Goal: Information Seeking & Learning: Find specific fact

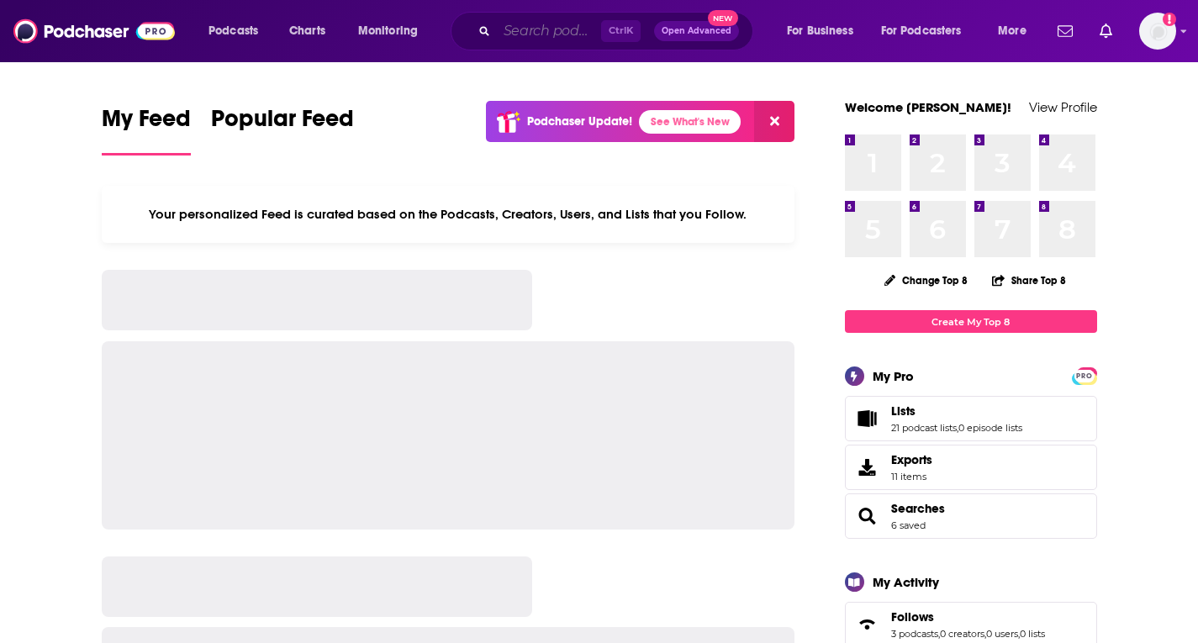
click at [588, 37] on input "Search podcasts, credits, & more..." at bounding box center [549, 31] width 104 height 27
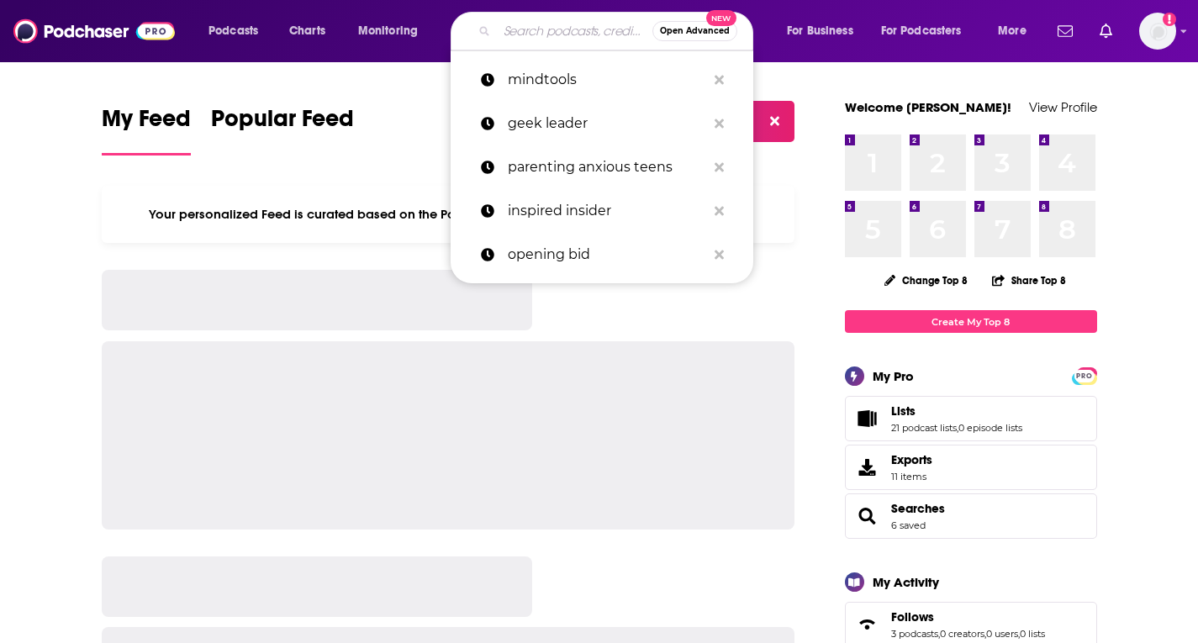
paste input "LOOK AT ME NOW with [PERSON_NAME]?"
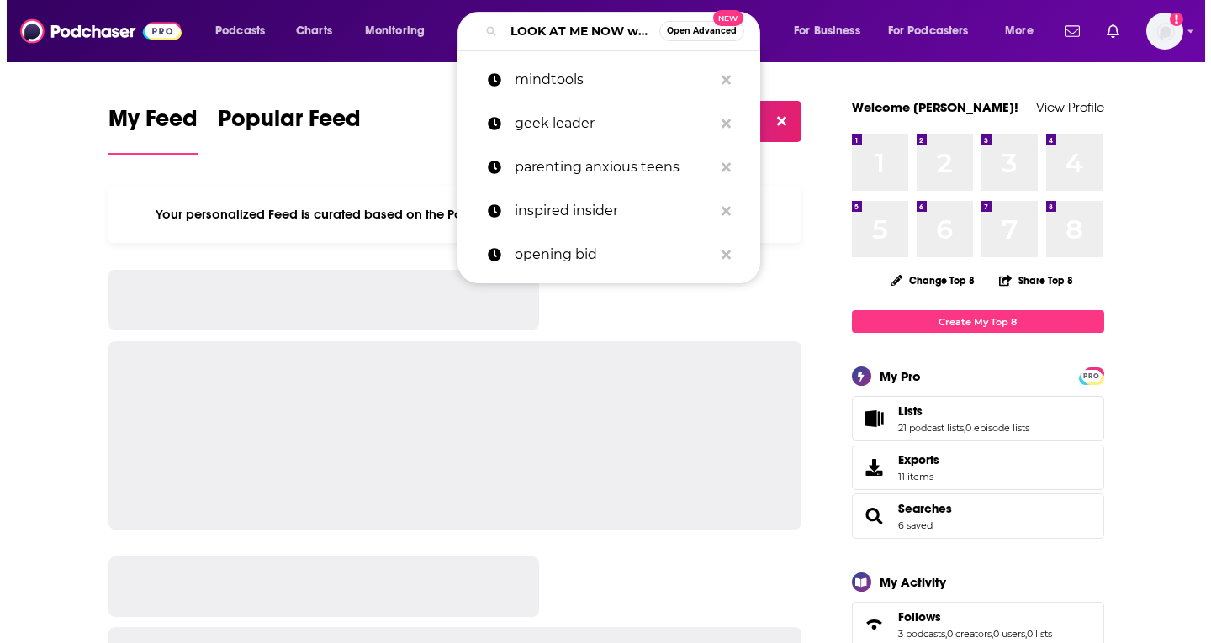
scroll to position [0, 122]
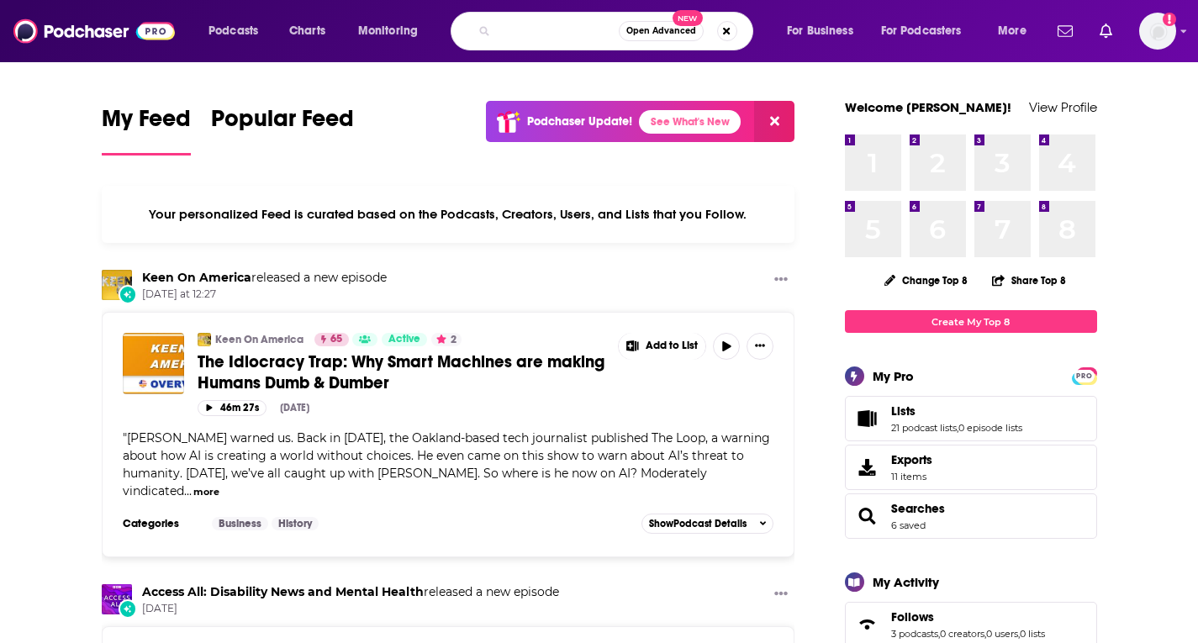
type input "LOOK AT ME NOW with [PERSON_NAME]?"
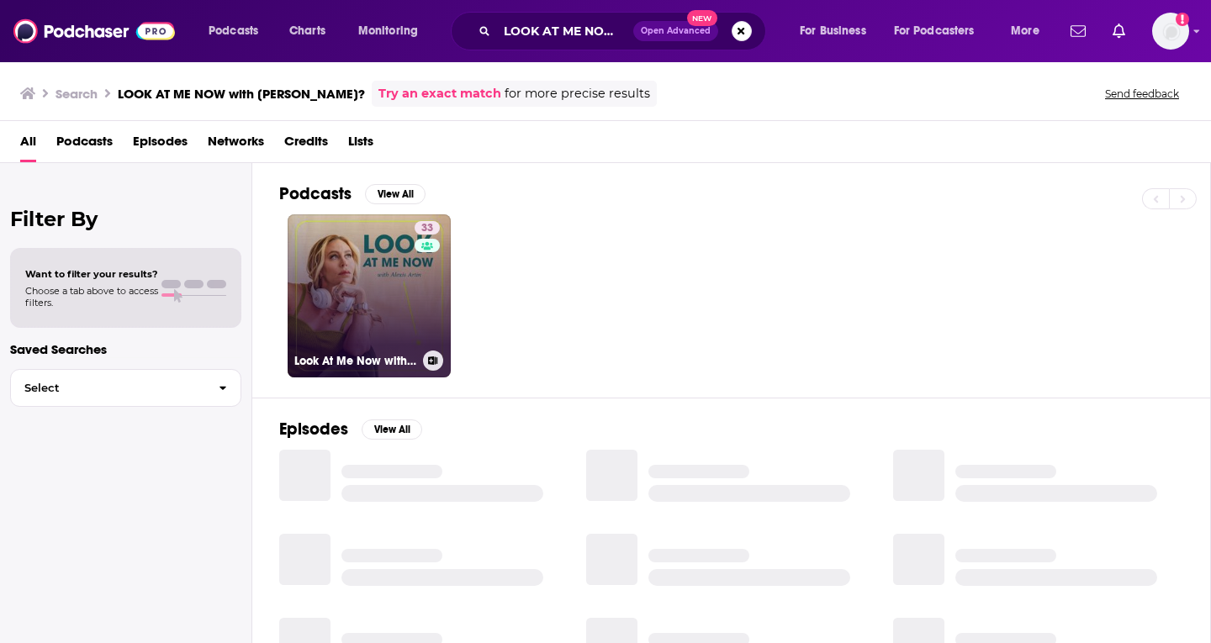
click at [374, 289] on link "33 Look At Me Now with [PERSON_NAME]" at bounding box center [369, 295] width 163 height 163
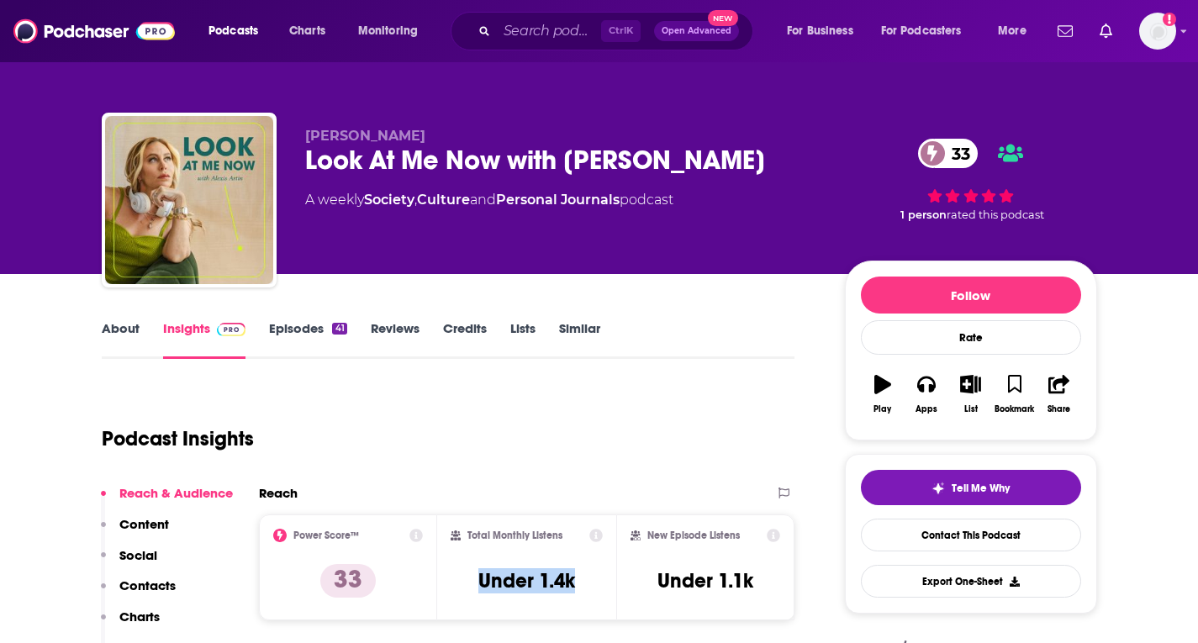
drag, startPoint x: 579, startPoint y: 583, endPoint x: 447, endPoint y: 581, distance: 132.9
click at [447, 581] on div "Total Monthly Listens Under 1.4k" at bounding box center [526, 568] width 179 height 106
copy h3 "Under 1.4k"
